Goal: Task Accomplishment & Management: Use online tool/utility

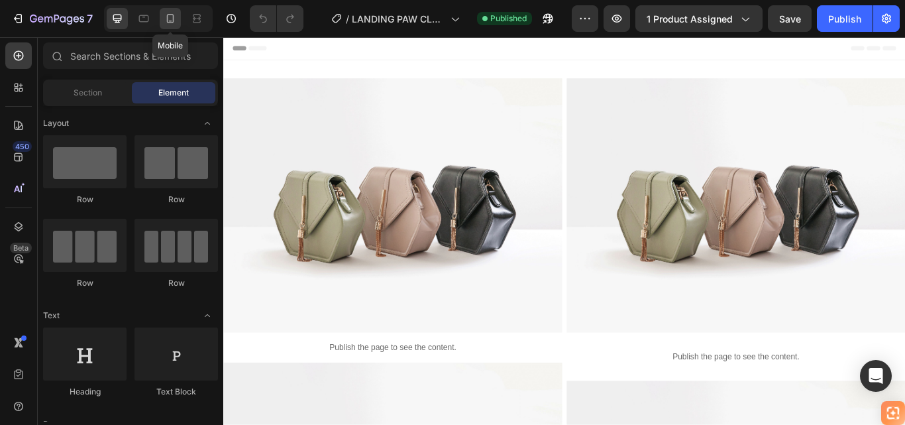
click at [165, 19] on icon at bounding box center [170, 18] width 13 height 13
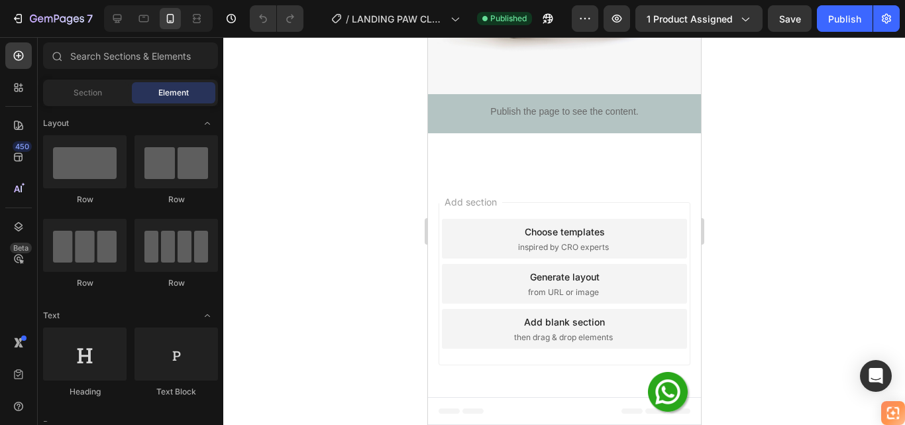
scroll to position [2523, 0]
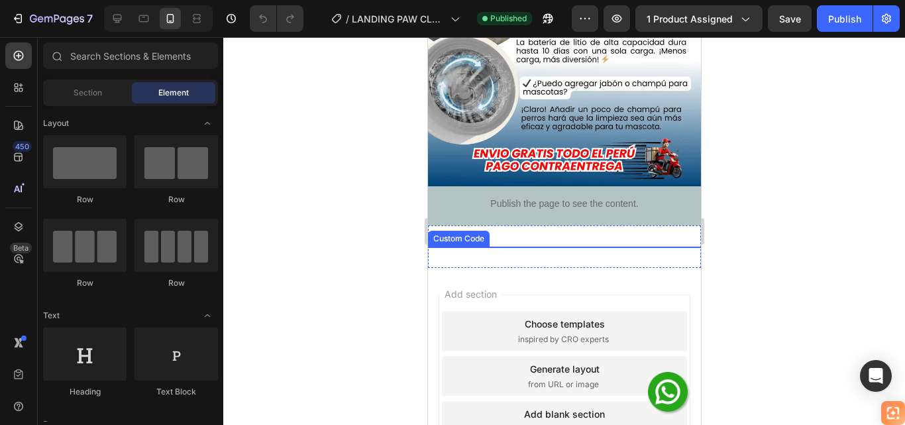
click at [656, 392] on img at bounding box center [667, 392] width 40 height 40
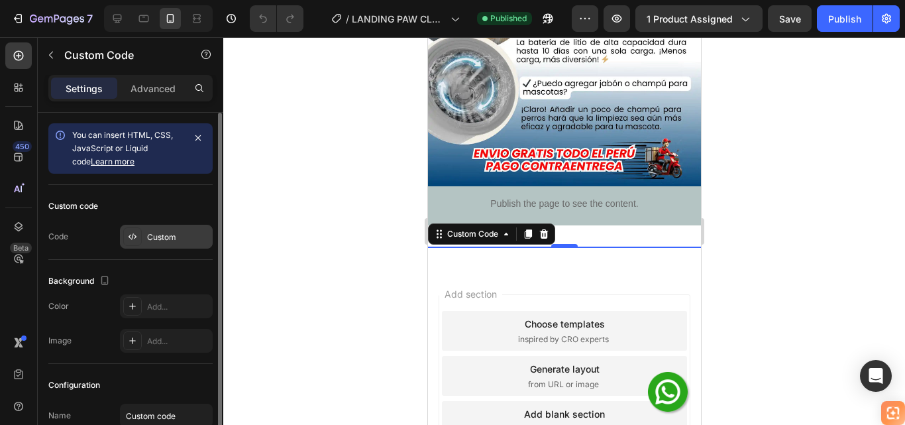
click at [165, 241] on div "Custom" at bounding box center [178, 237] width 62 height 12
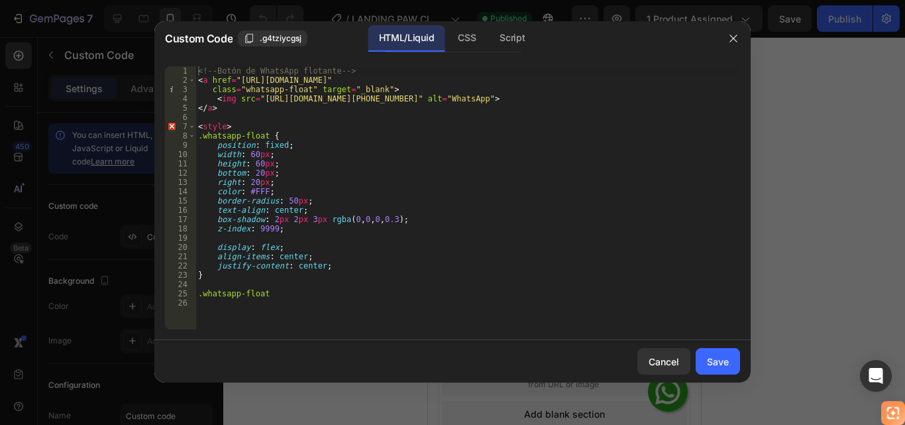
click at [390, 80] on div "<!-- Botón de WhatsApp flotante --> < a href = "https://wa.me/51995624574?text=…" at bounding box center [467, 207] width 545 height 282
paste textarea "0%2"
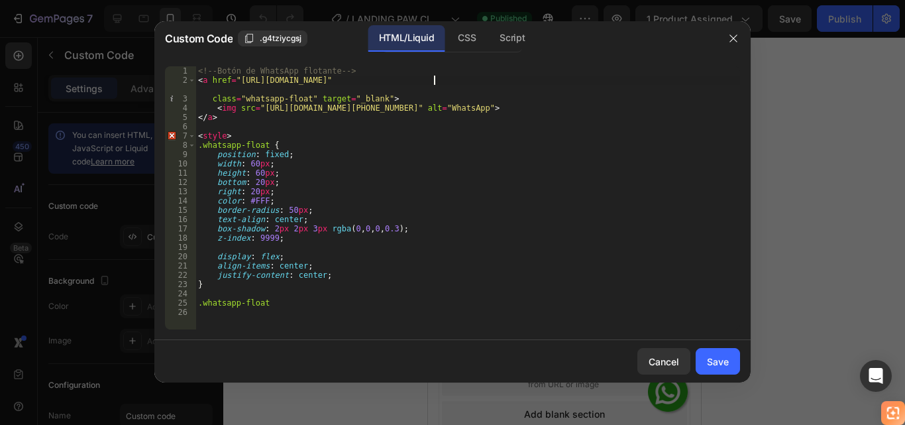
paste textarea "0%2"
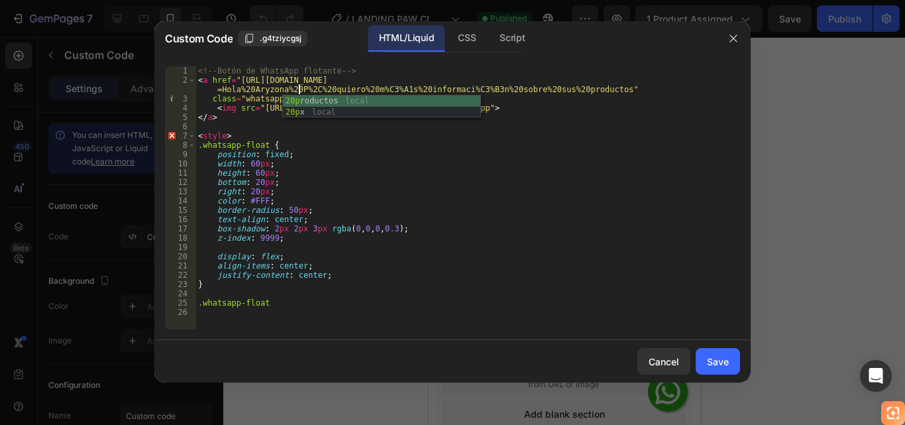
scroll to position [0, 21]
paste textarea "0%2"
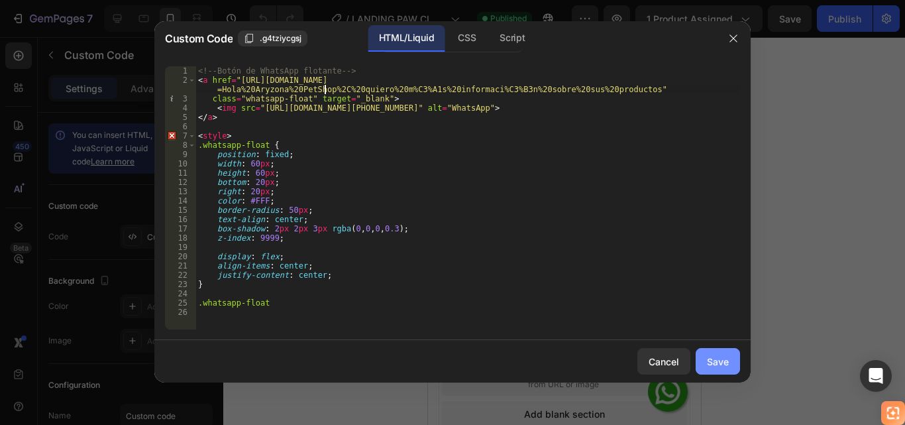
type textarea "<a href="[URL][DOMAIN_NAME]""
click at [709, 366] on div "Save" at bounding box center [718, 362] width 22 height 14
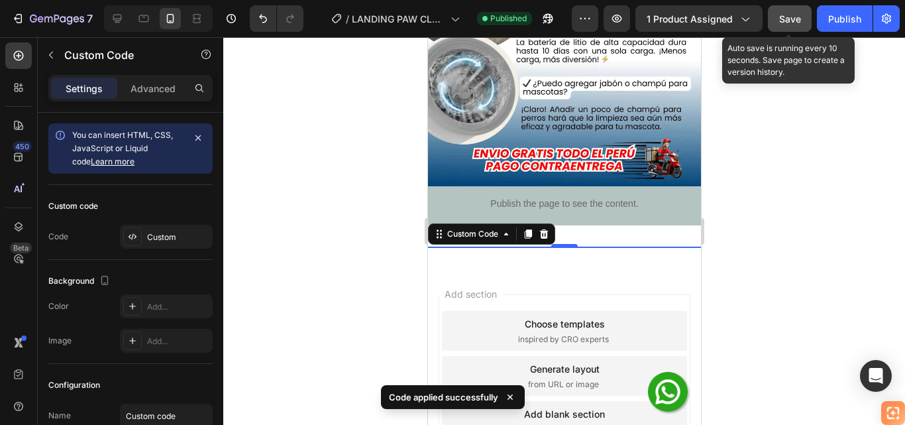
click at [782, 20] on span "Save" at bounding box center [790, 18] width 22 height 11
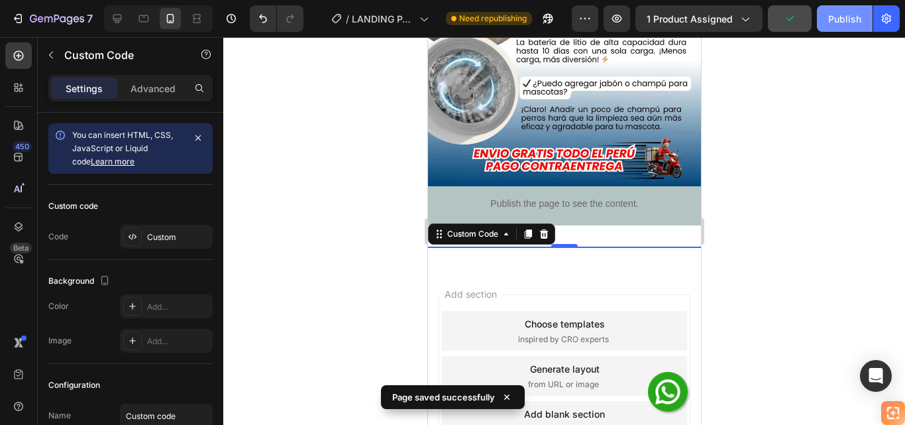
click at [846, 25] on div "Publish" at bounding box center [844, 19] width 33 height 14
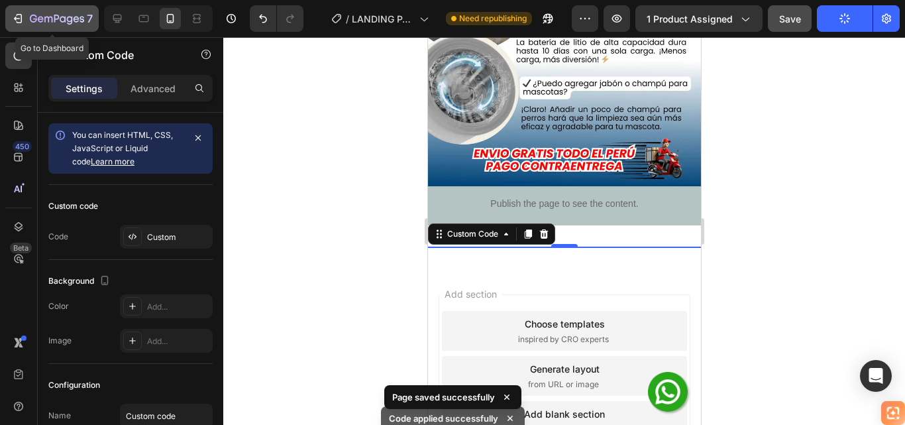
click at [52, 21] on icon "button" at bounding box center [48, 20] width 8 height 6
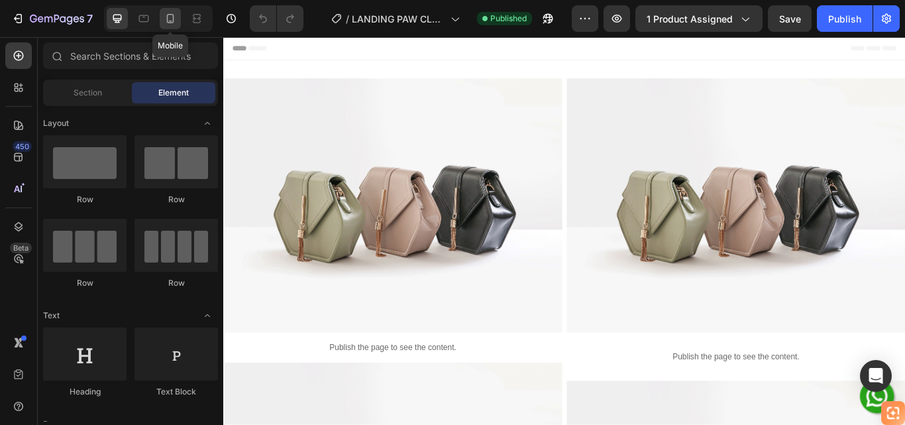
click at [176, 21] on icon at bounding box center [170, 18] width 13 height 13
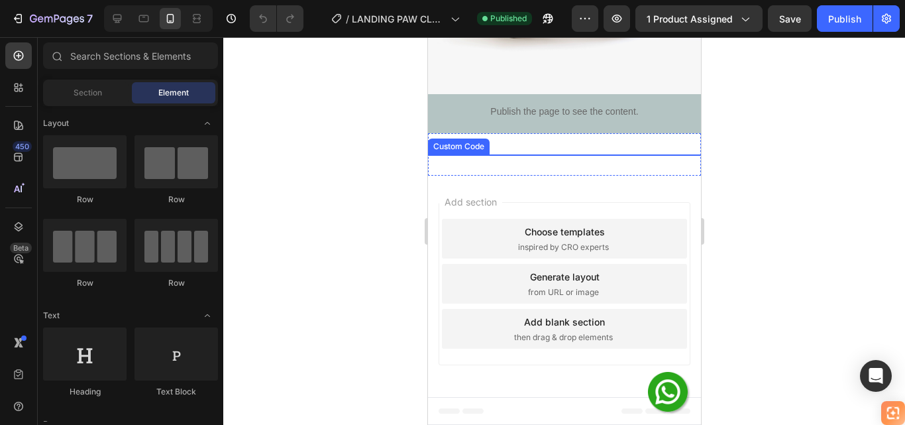
scroll to position [2523, 0]
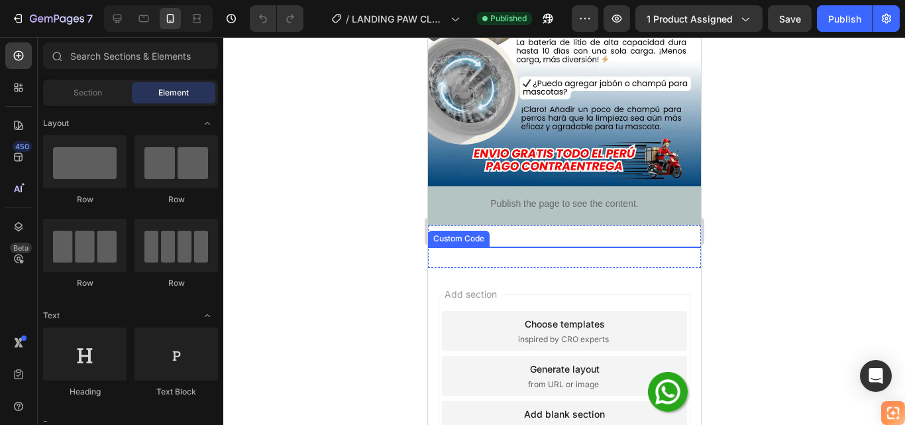
click at [662, 396] on img at bounding box center [667, 392] width 40 height 40
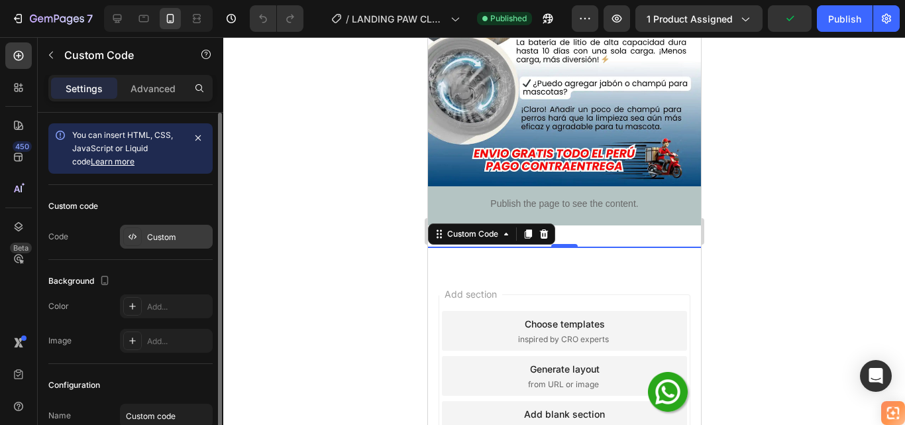
click at [155, 231] on div "Custom" at bounding box center [178, 237] width 62 height 12
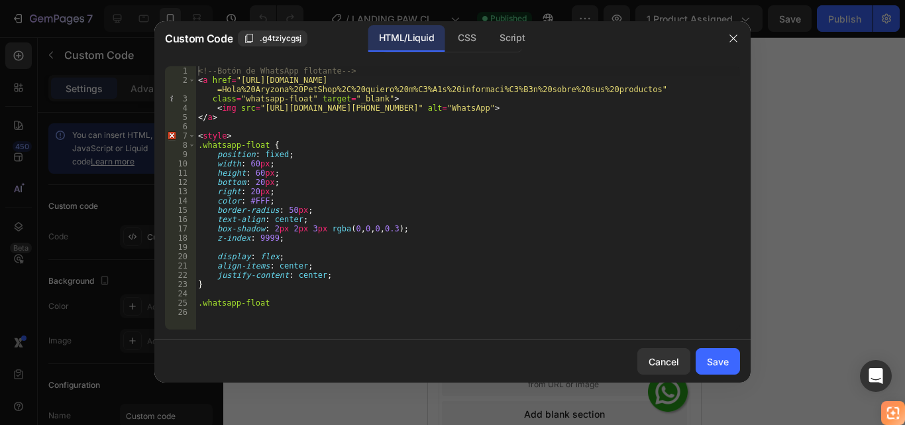
click at [307, 87] on div "<!-- Botón de WhatsApp flotante --> < a href = "[URL][DOMAIN_NAME] =Hola%20Aryz…" at bounding box center [467, 207] width 545 height 282
paste textarea "%20"
type textarea "<a href="[URL][DOMAIN_NAME]""
click at [715, 366] on div "Save" at bounding box center [718, 362] width 22 height 14
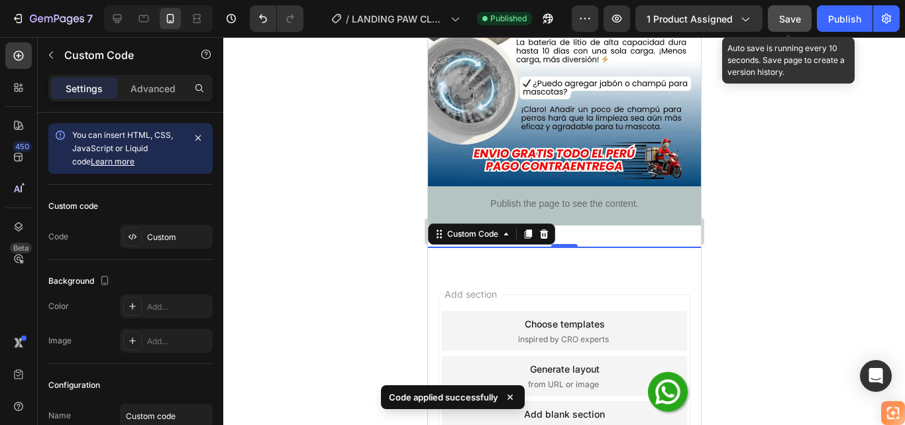
click at [792, 15] on span "Save" at bounding box center [790, 18] width 22 height 11
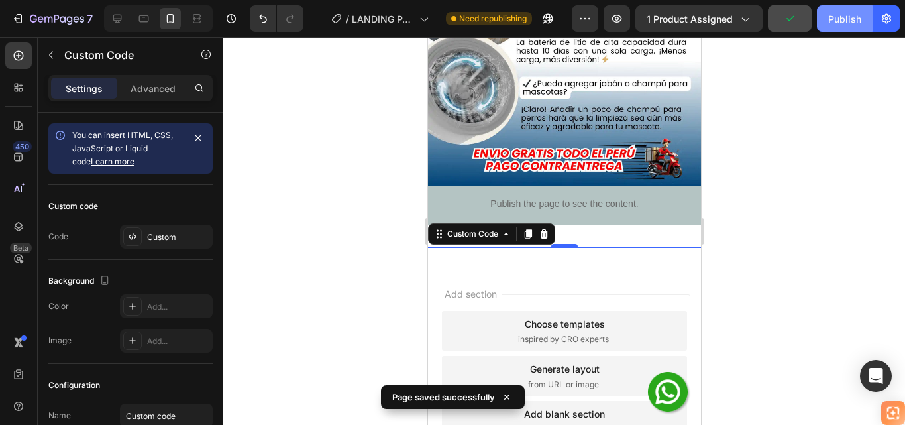
click at [837, 18] on div "Publish" at bounding box center [844, 19] width 33 height 14
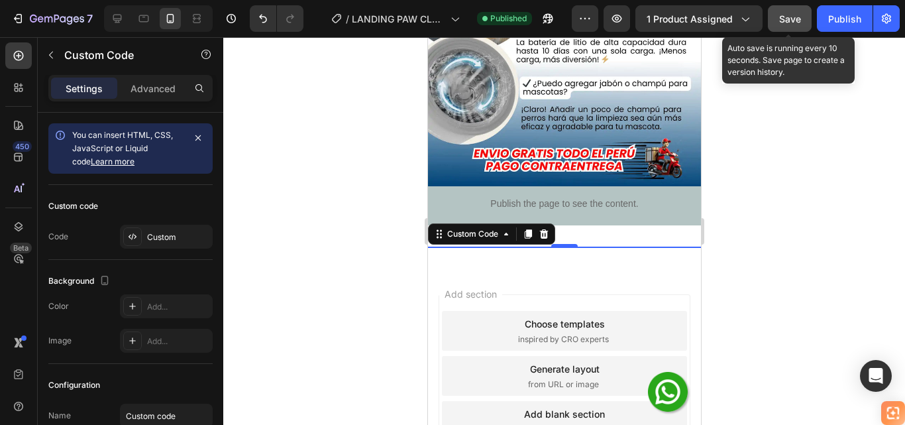
click at [791, 15] on span "Save" at bounding box center [790, 18] width 22 height 11
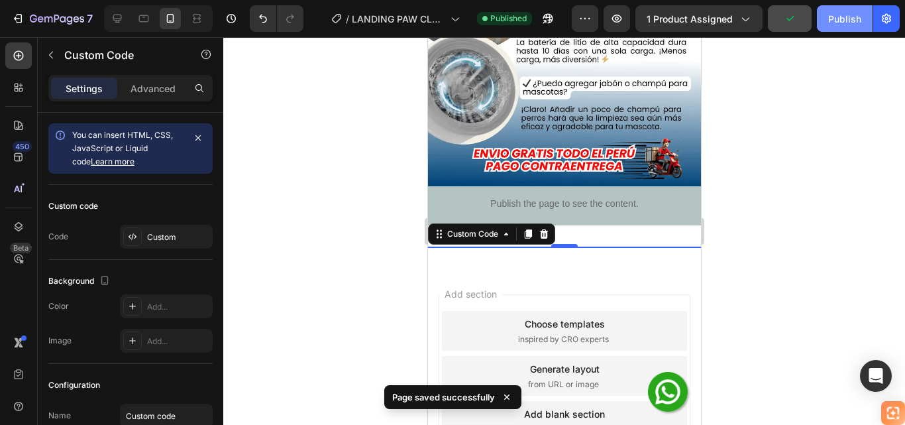
click at [841, 18] on div "Publish" at bounding box center [844, 19] width 33 height 14
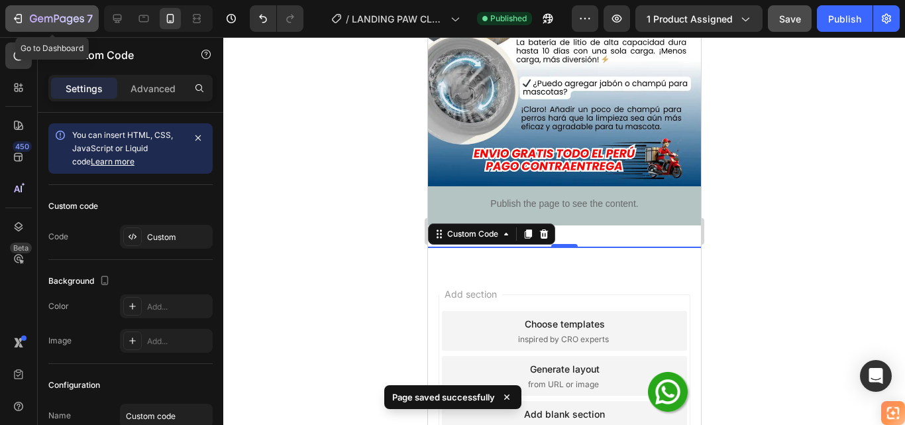
click at [56, 20] on icon "button" at bounding box center [57, 19] width 54 height 11
